Goal: Task Accomplishment & Management: Use online tool/utility

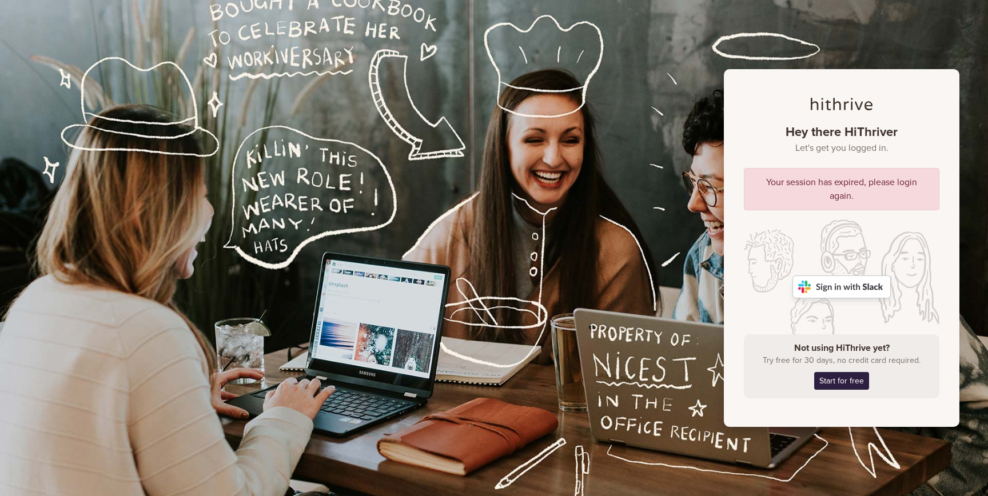
click at [841, 291] on img at bounding box center [842, 287] width 98 height 23
